Goal: Task Accomplishment & Management: Use online tool/utility

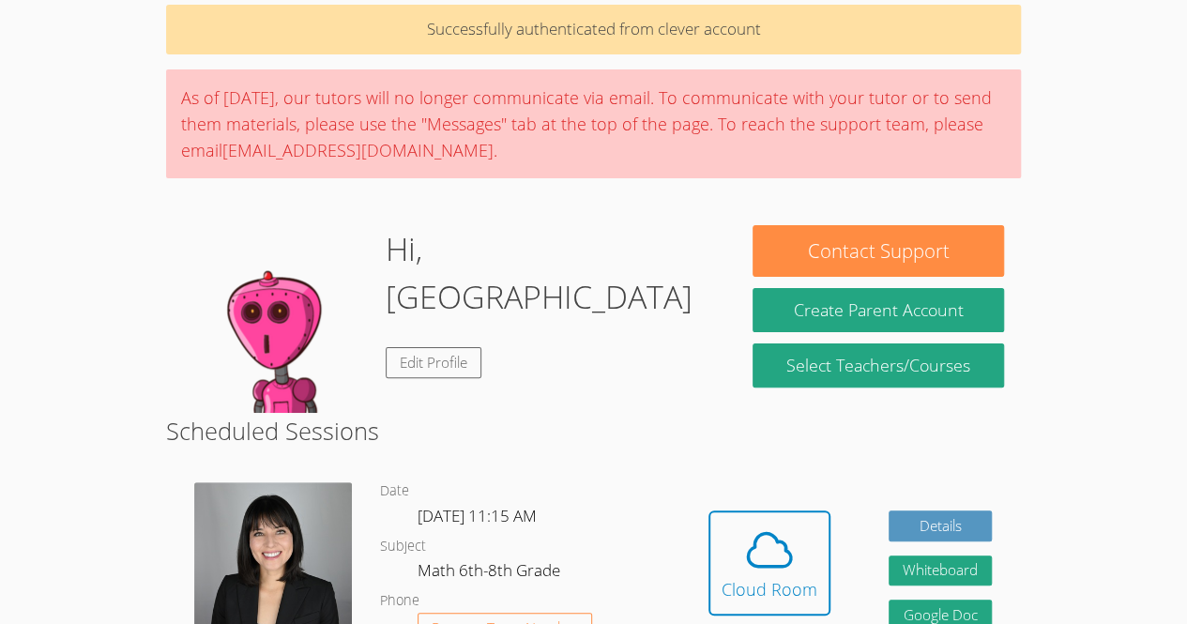
scroll to position [105, 0]
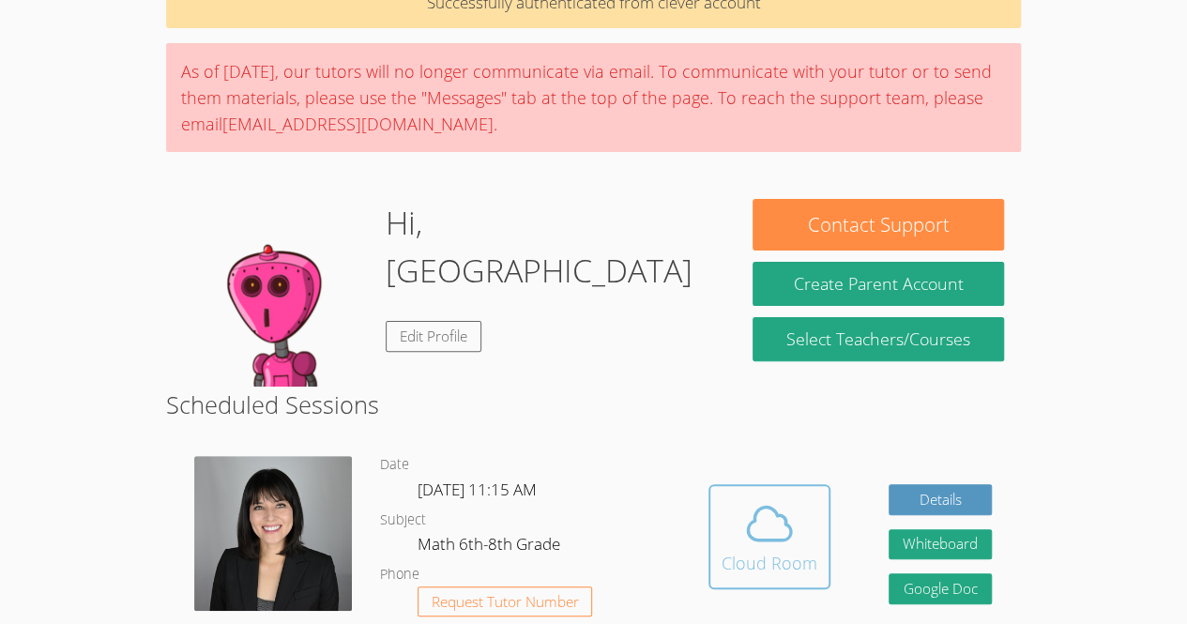
click at [792, 515] on icon at bounding box center [769, 523] width 53 height 53
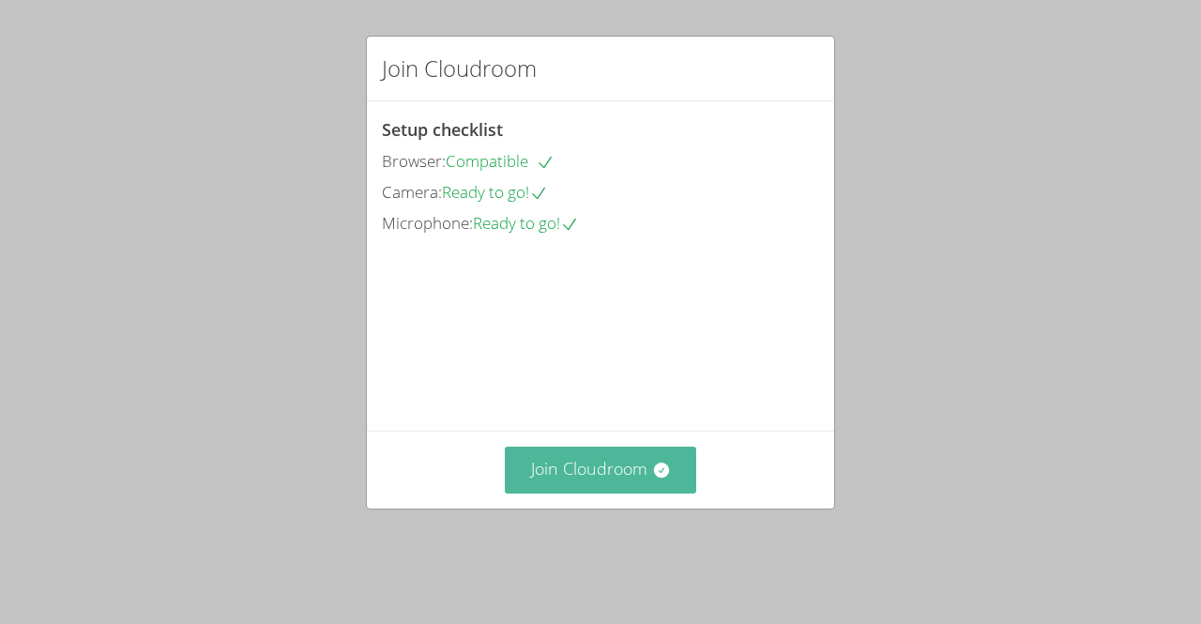
click at [622, 485] on button "Join Cloudroom" at bounding box center [601, 470] width 192 height 46
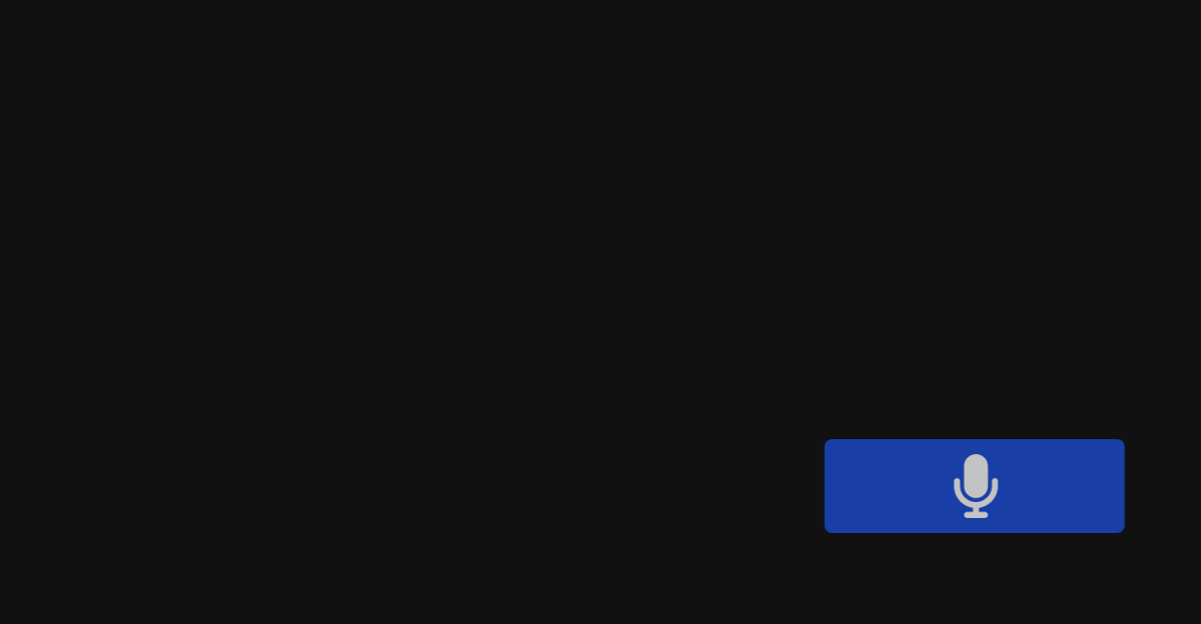
click at [714, 40] on video at bounding box center [705, 71] width 223 height 126
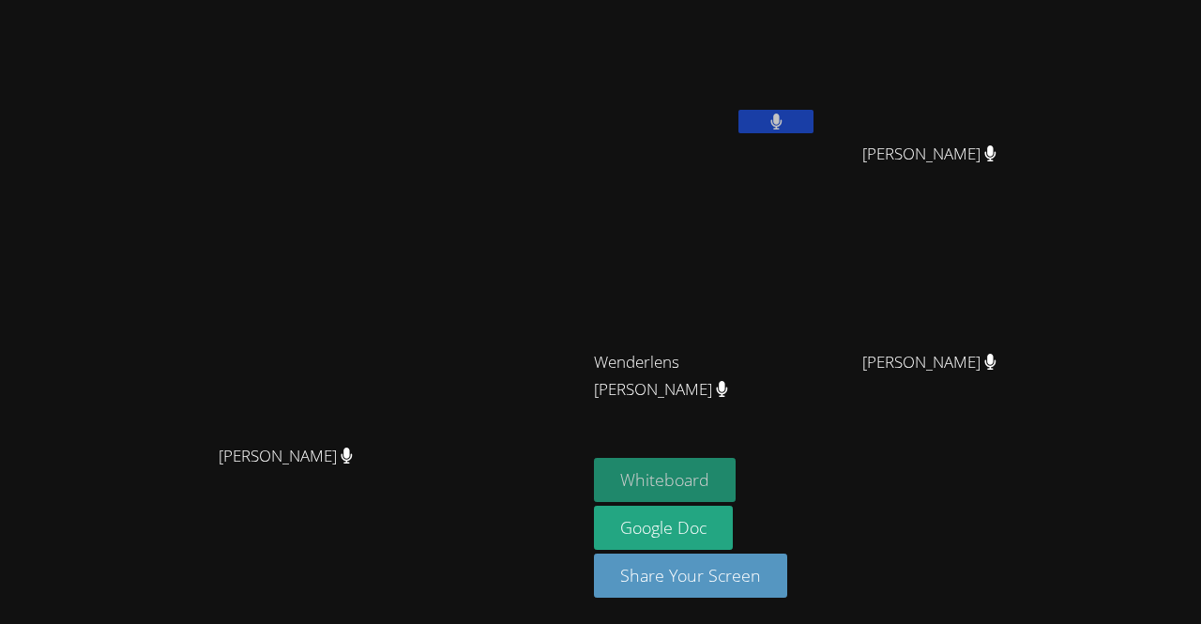
click at [683, 472] on button "Whiteboard" at bounding box center [665, 480] width 142 height 44
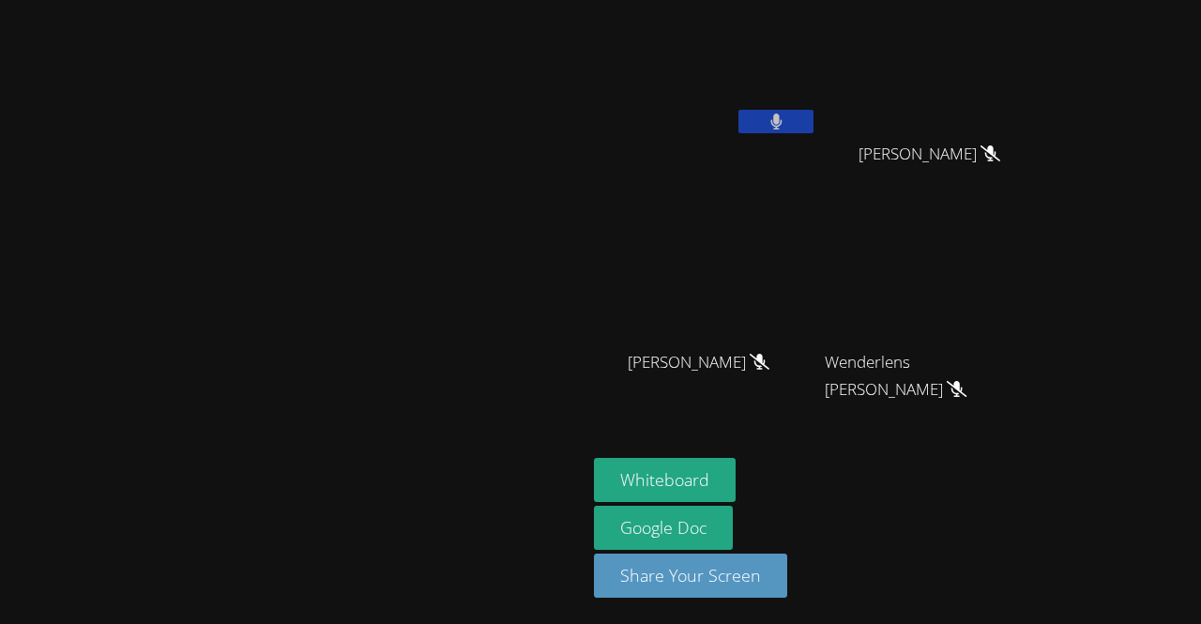
drag, startPoint x: 625, startPoint y: 234, endPoint x: 652, endPoint y: 254, distance: 34.2
click at [435, 254] on video at bounding box center [294, 275] width 282 height 322
click at [435, 114] on video at bounding box center [294, 275] width 282 height 322
